Goal: Task Accomplishment & Management: Manage account settings

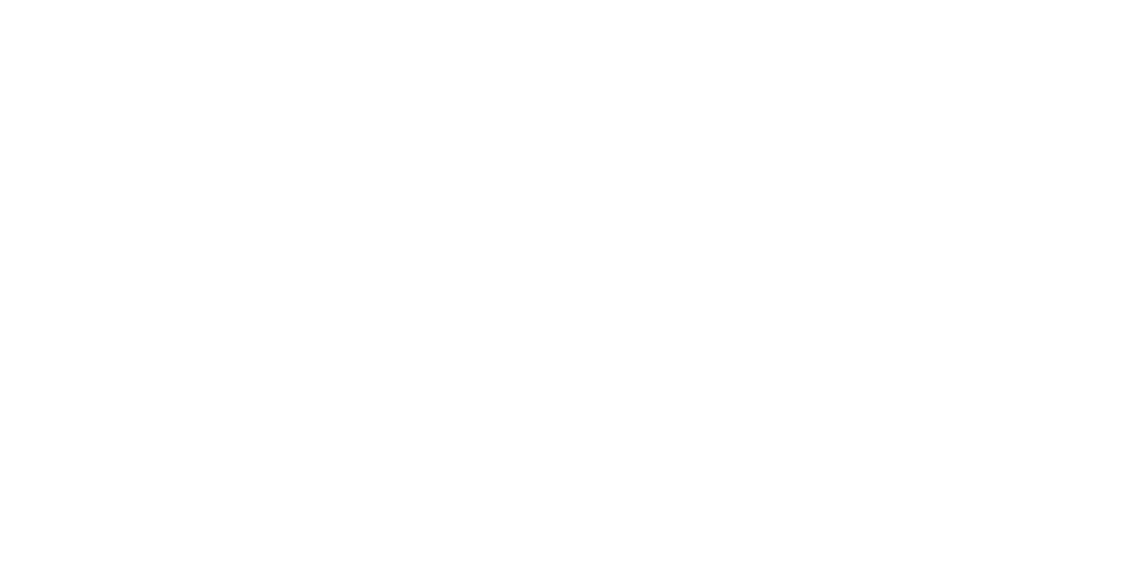
click at [467, 5] on html at bounding box center [562, 2] width 1124 height 5
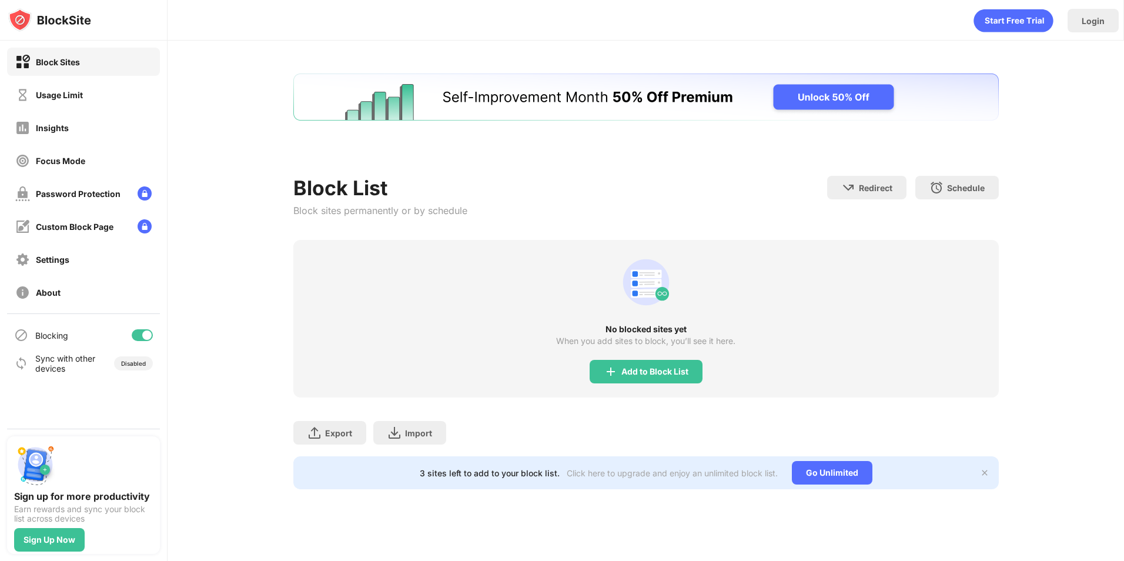
click at [619, 270] on div "No blocked sites yet When you add sites to block, you’ll see it here. Add to Bl…" at bounding box center [645, 319] width 705 height 158
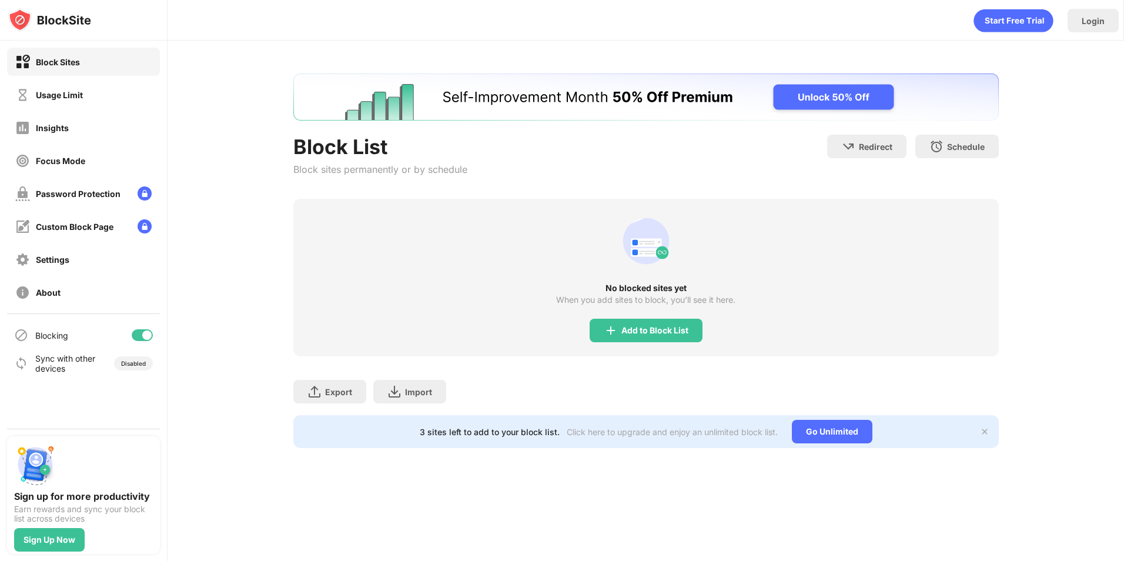
click at [657, 324] on div "Add to Block List" at bounding box center [646, 331] width 113 height 24
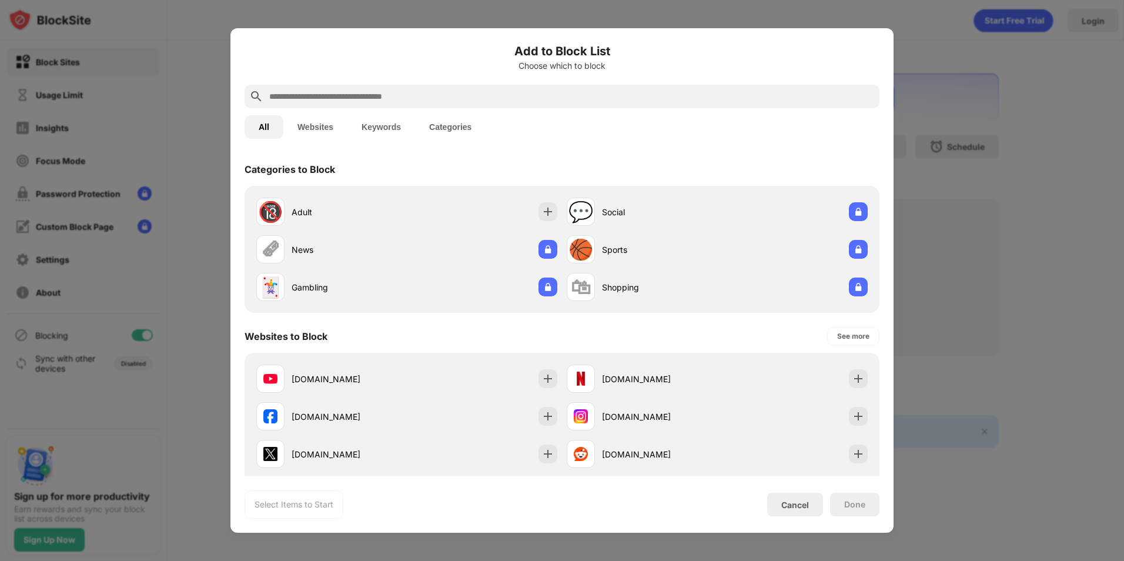
click at [383, 86] on div at bounding box center [562, 97] width 635 height 24
click at [384, 92] on input "text" at bounding box center [571, 96] width 607 height 14
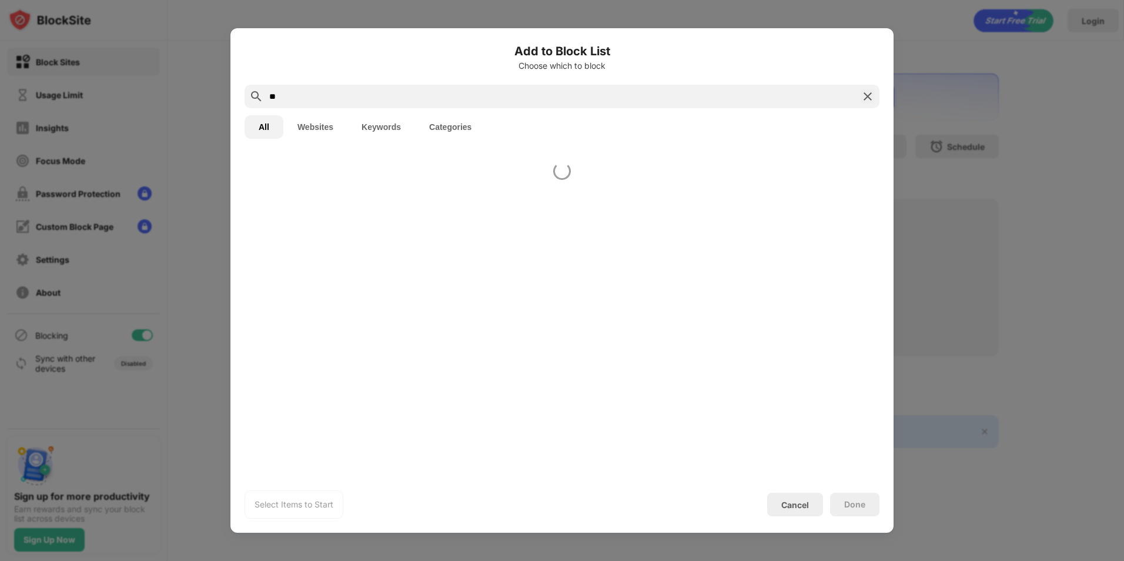
type input "*"
type input "**********"
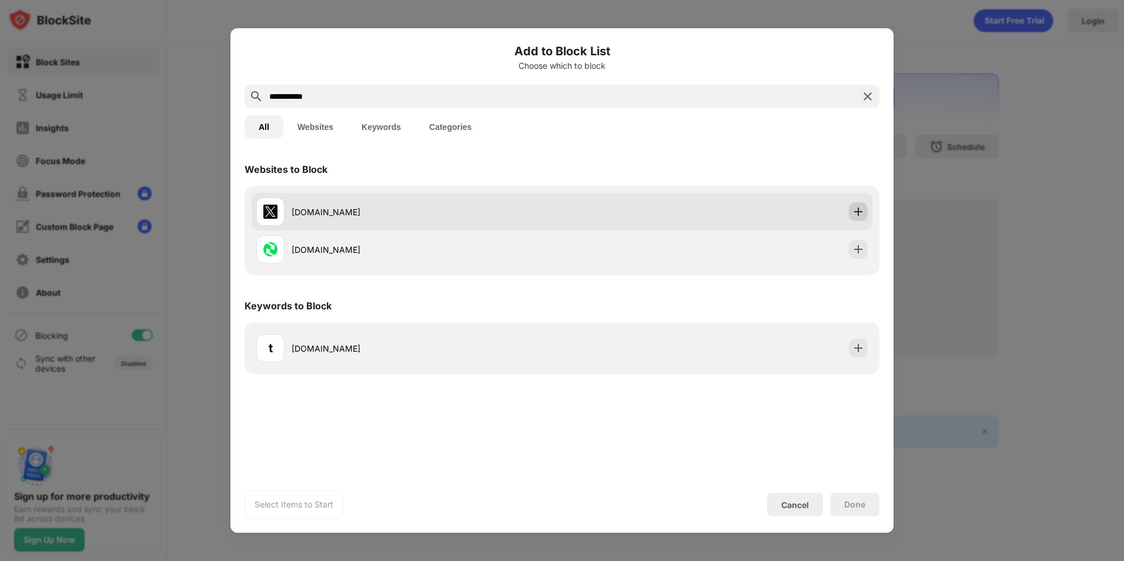
click at [851, 214] on div at bounding box center [858, 211] width 19 height 19
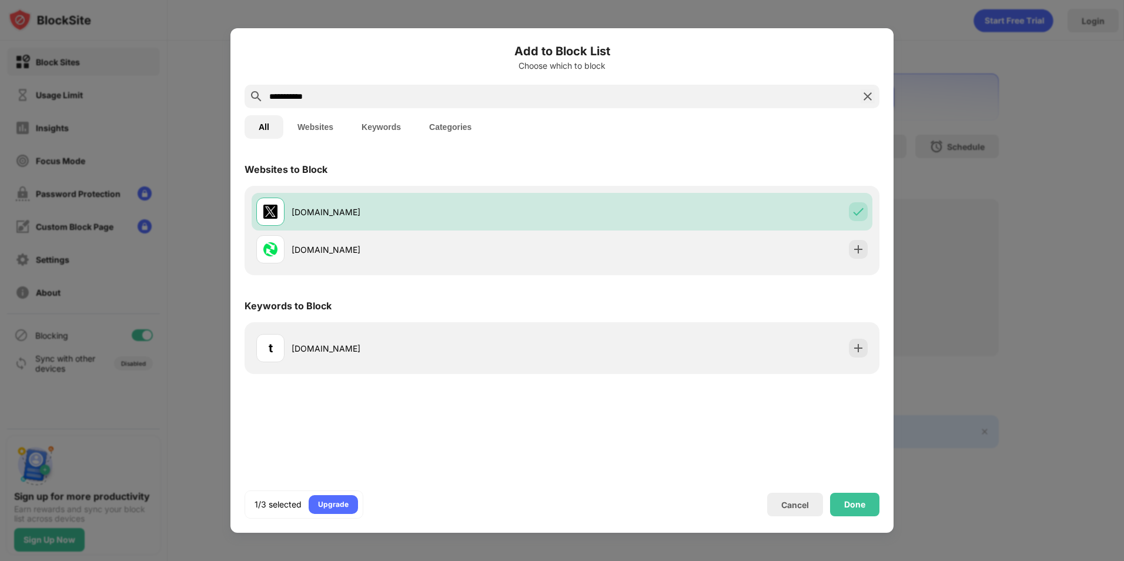
click at [861, 95] on img at bounding box center [868, 96] width 14 height 14
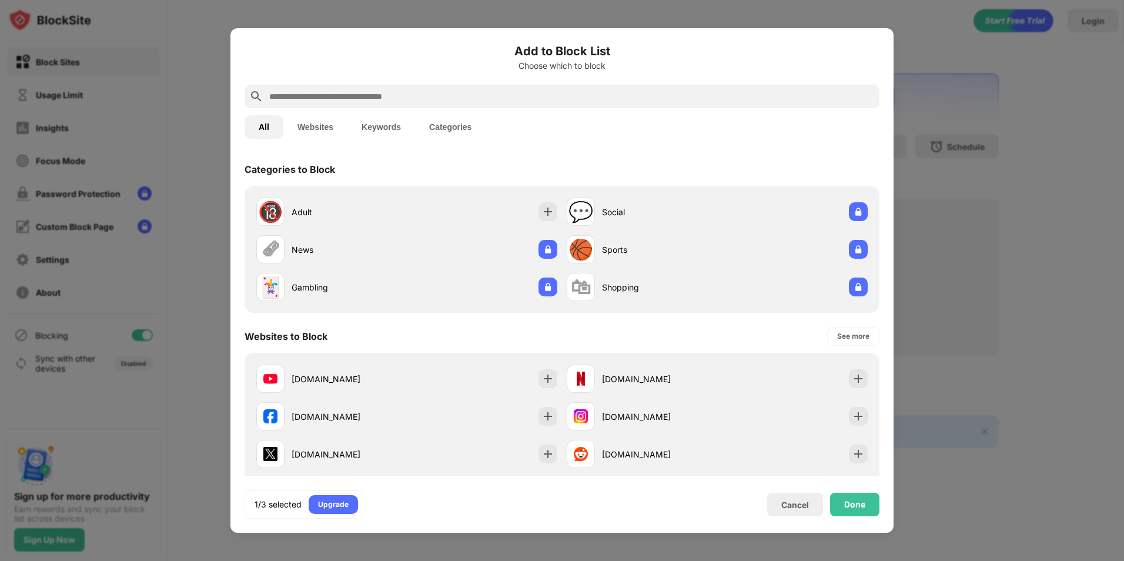
click at [820, 91] on input "text" at bounding box center [571, 96] width 607 height 14
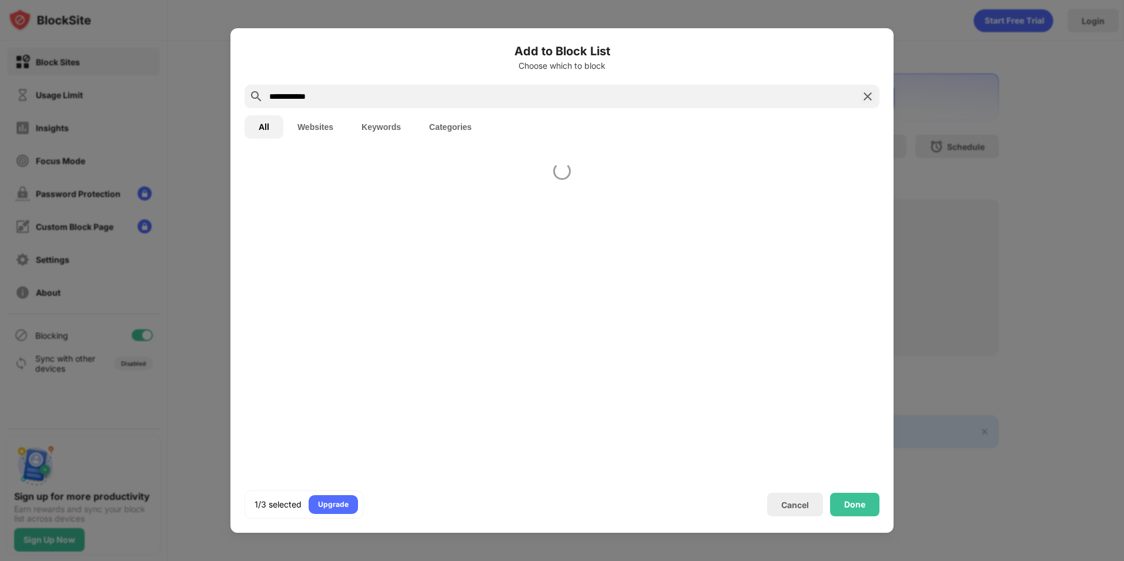
type input "**********"
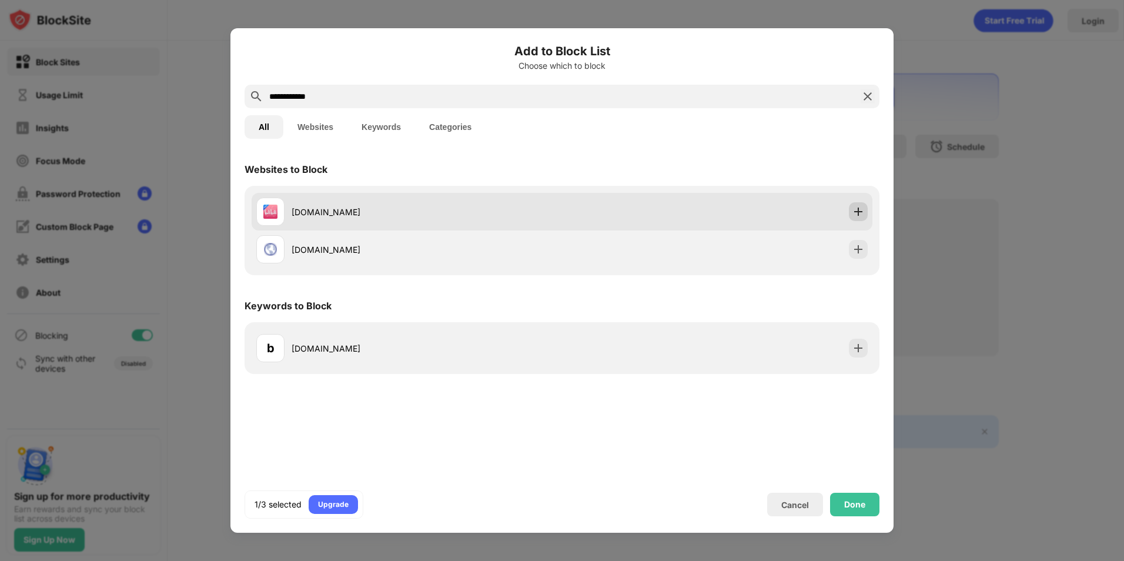
click at [853, 211] on img at bounding box center [858, 212] width 12 height 12
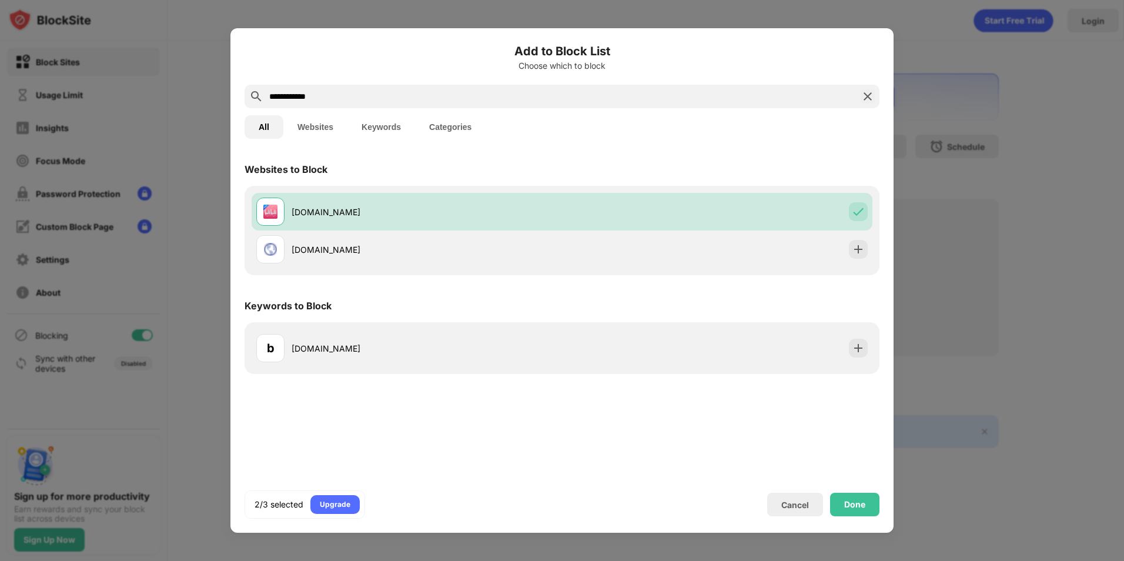
click at [867, 101] on img at bounding box center [868, 96] width 14 height 14
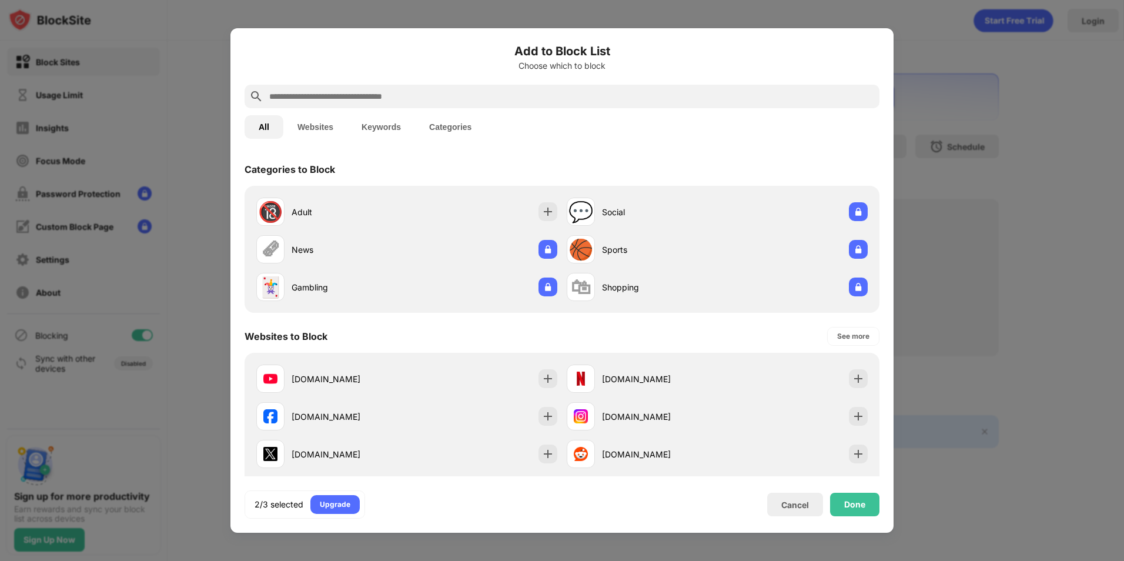
click at [836, 96] on input "text" at bounding box center [571, 96] width 607 height 14
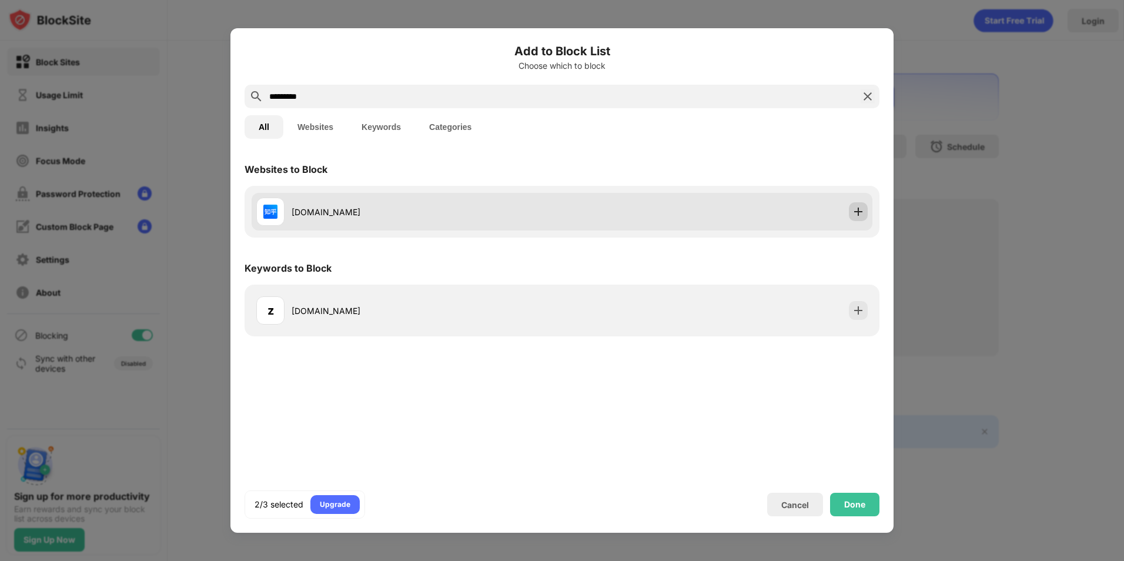
type input "*********"
click at [859, 212] on img at bounding box center [858, 212] width 12 height 12
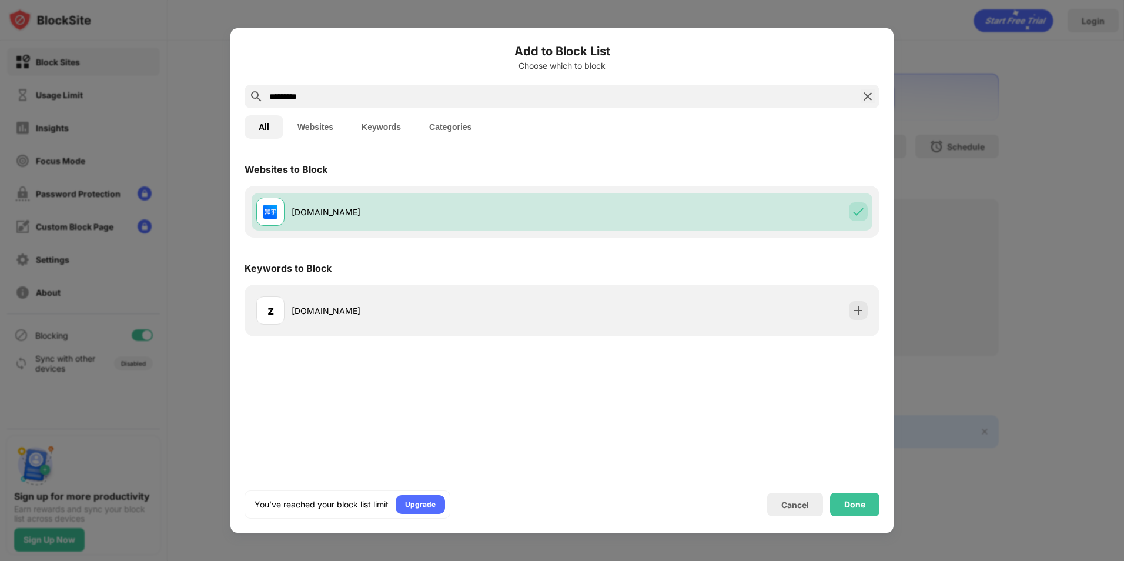
click at [868, 493] on div "Done" at bounding box center [854, 505] width 49 height 24
